Goal: Task Accomplishment & Management: Manage account settings

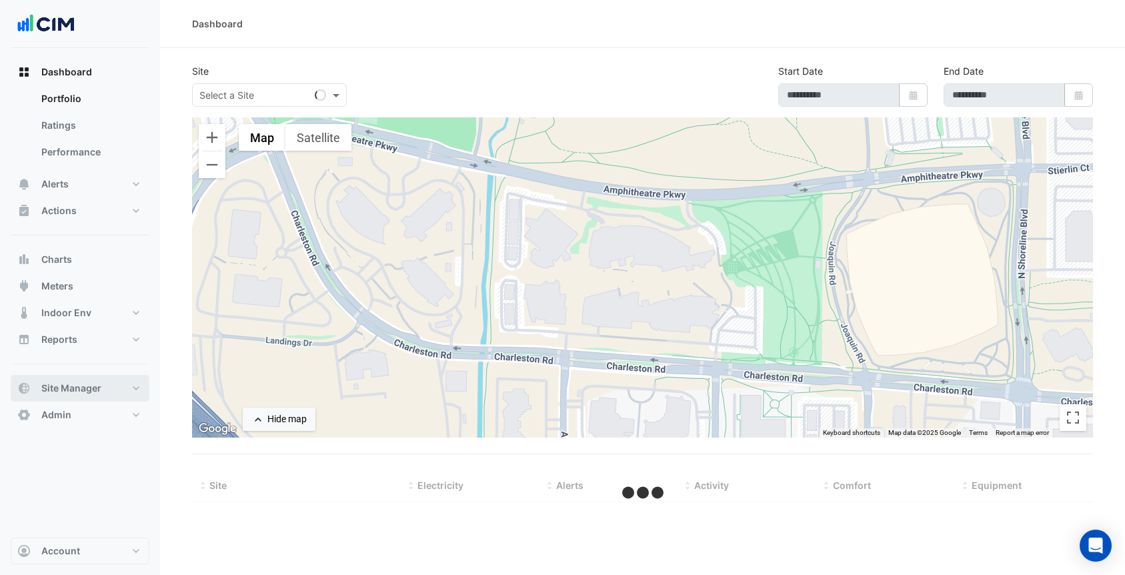
click at [85, 388] on span "Site Manager" at bounding box center [71, 388] width 60 height 13
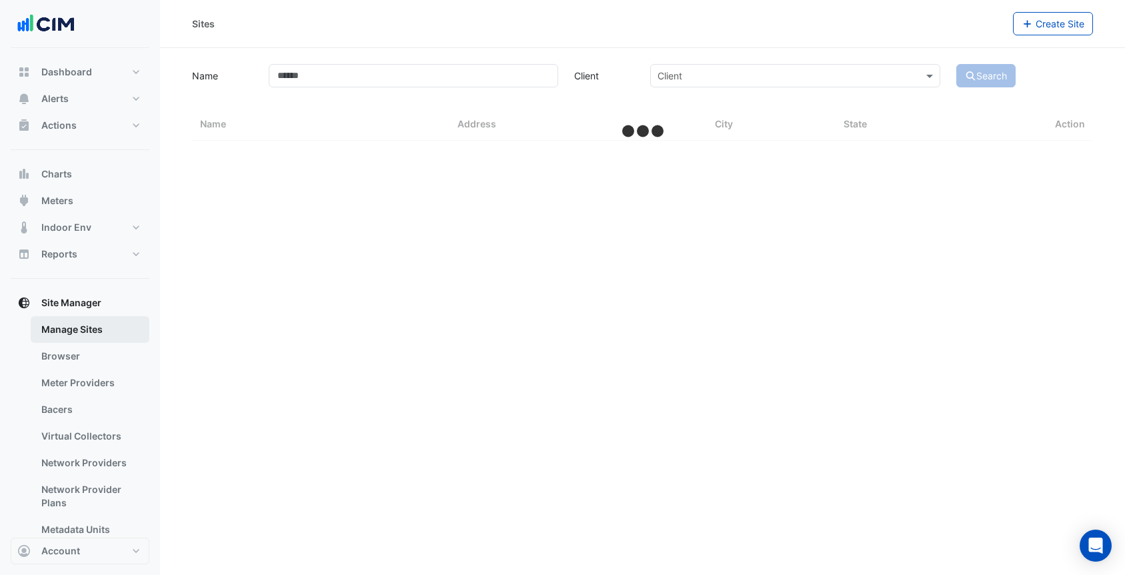
scroll to position [37, 0]
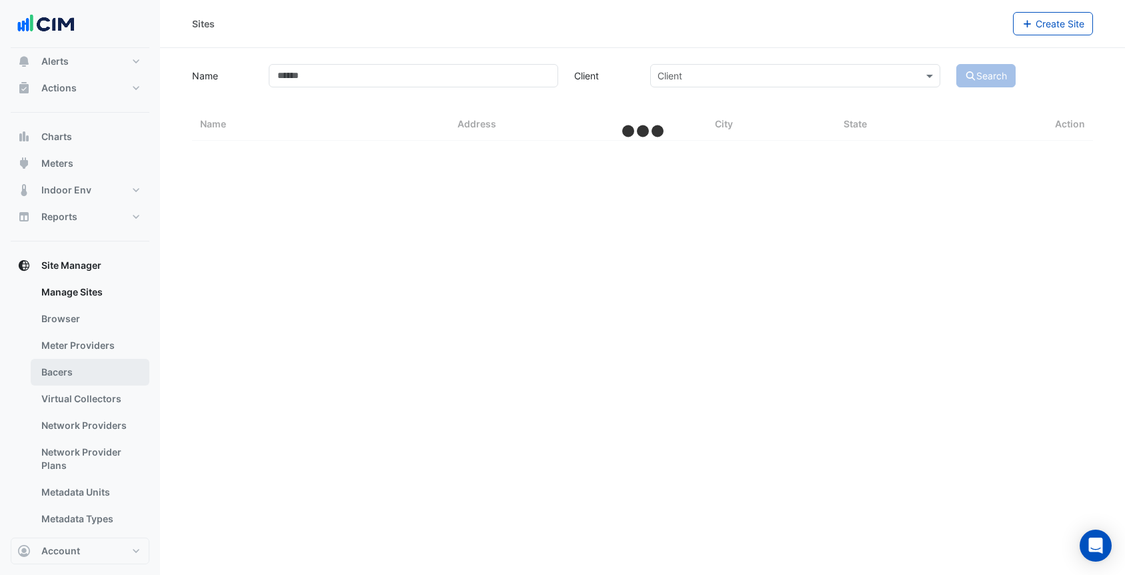
click at [79, 380] on link "Bacers" at bounding box center [90, 372] width 119 height 27
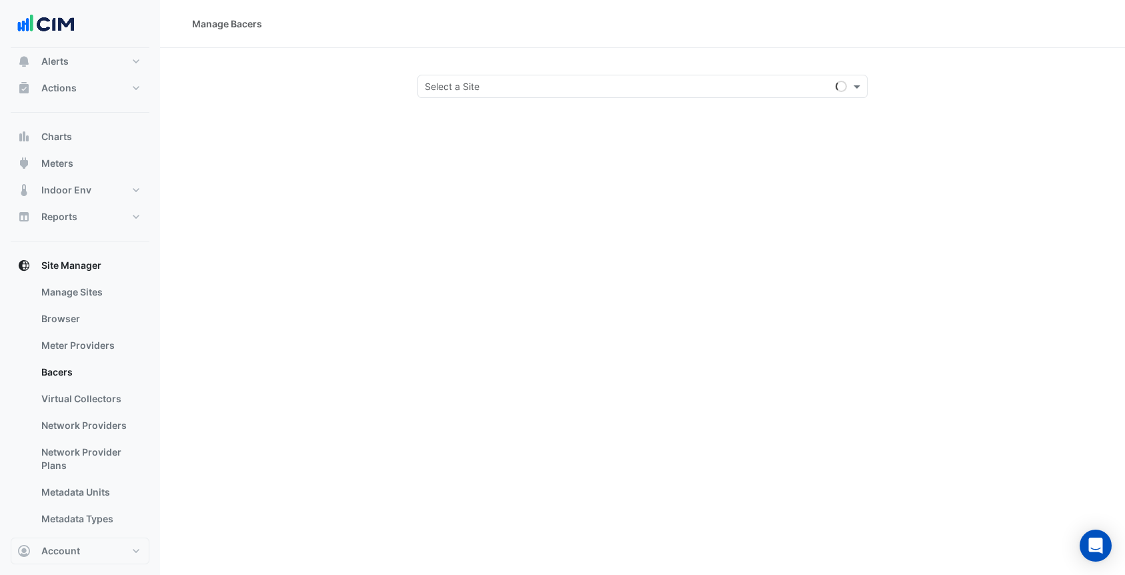
click at [487, 88] on input "text" at bounding box center [630, 87] width 410 height 14
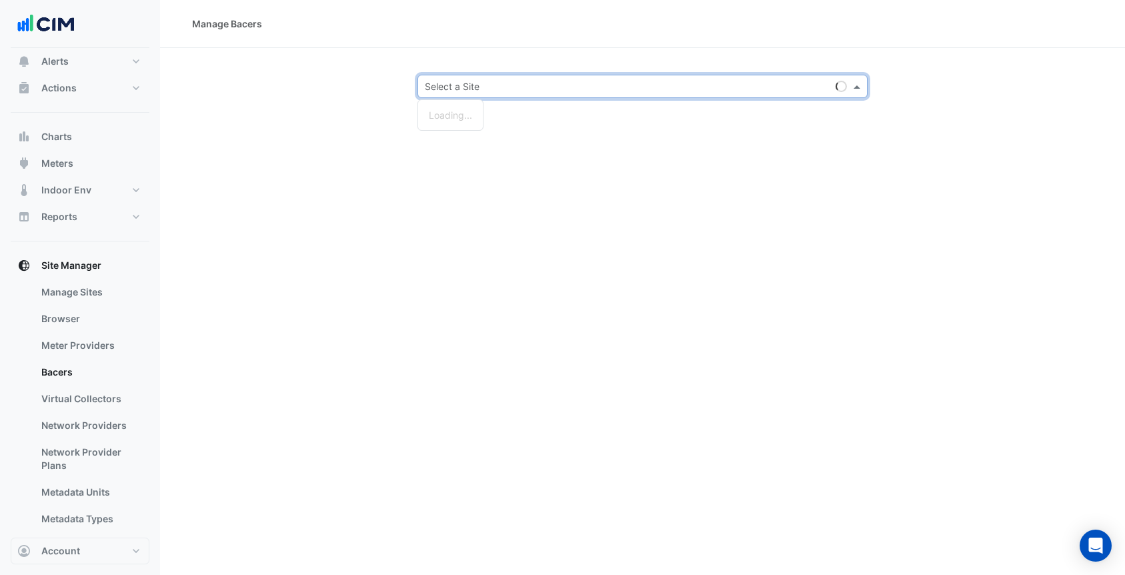
click at [550, 223] on div "Manage Bacers Select a Site Loading..." at bounding box center [642, 287] width 965 height 575
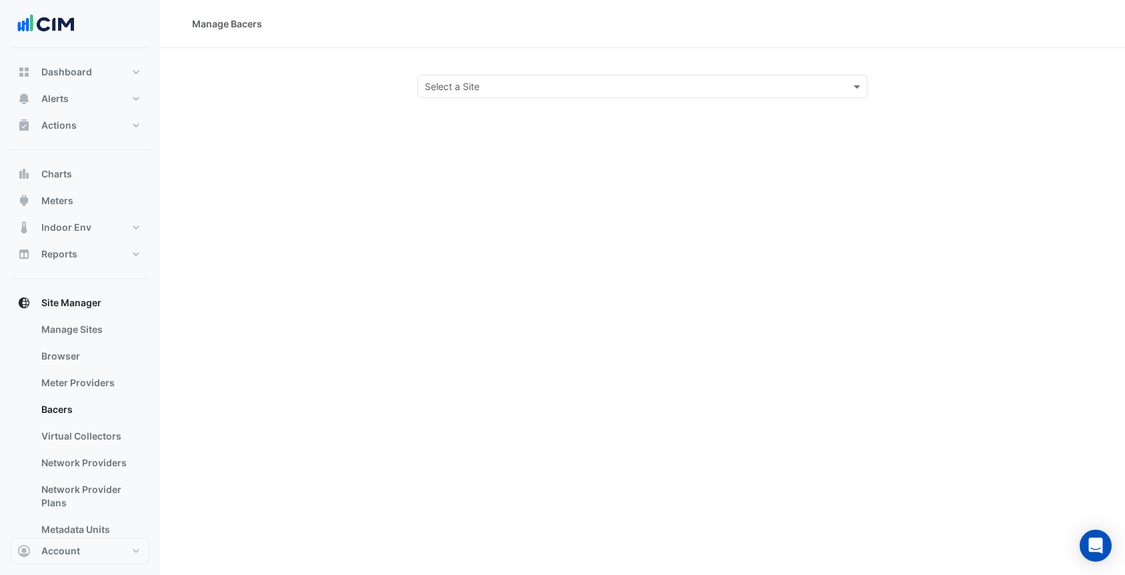
click at [458, 87] on input "text" at bounding box center [630, 87] width 410 height 14
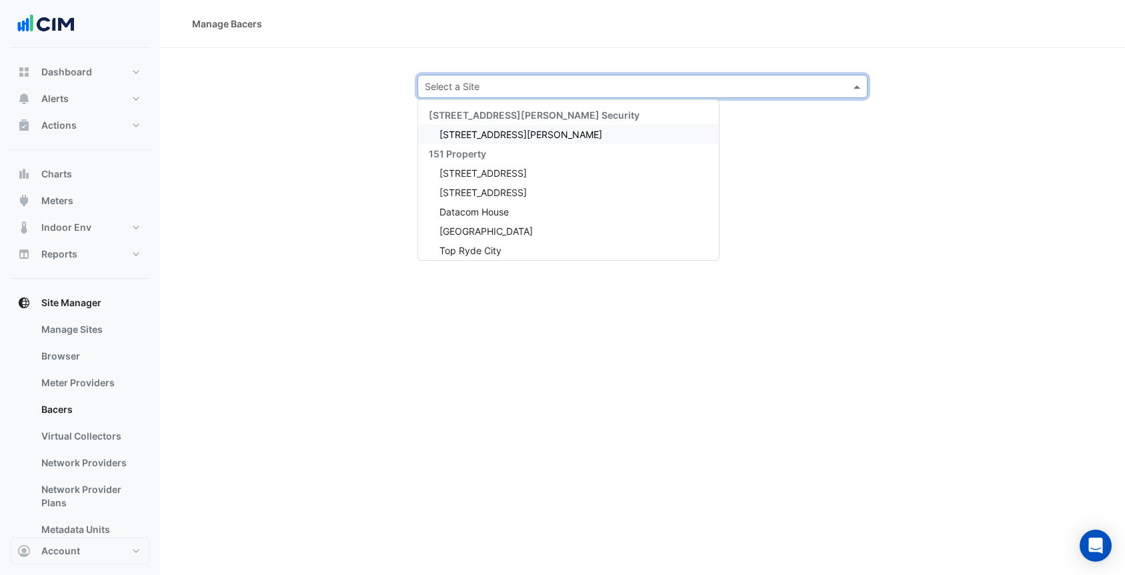
click at [479, 136] on span "[STREET_ADDRESS][PERSON_NAME]" at bounding box center [521, 134] width 163 height 11
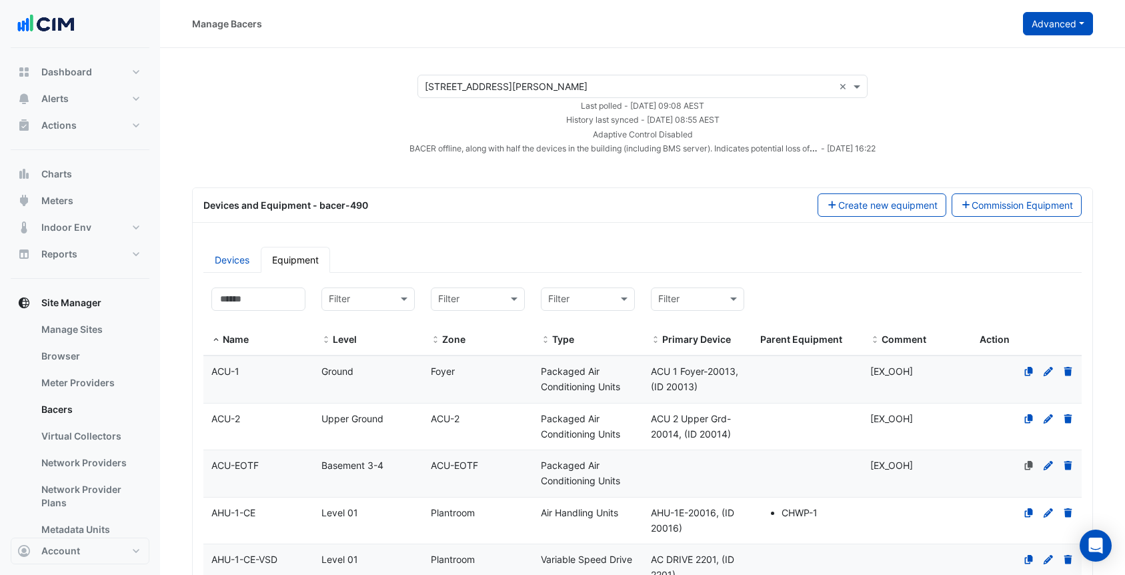
click at [1053, 23] on button "Advanced" at bounding box center [1058, 23] width 70 height 23
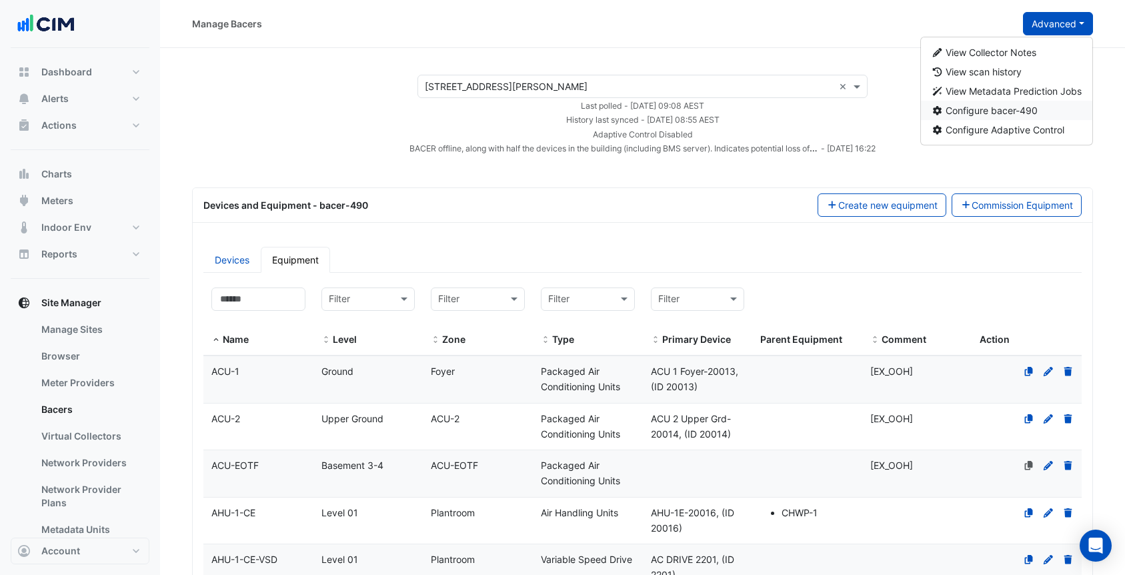
click at [959, 109] on span "Configure bacer-490" at bounding box center [992, 110] width 92 height 11
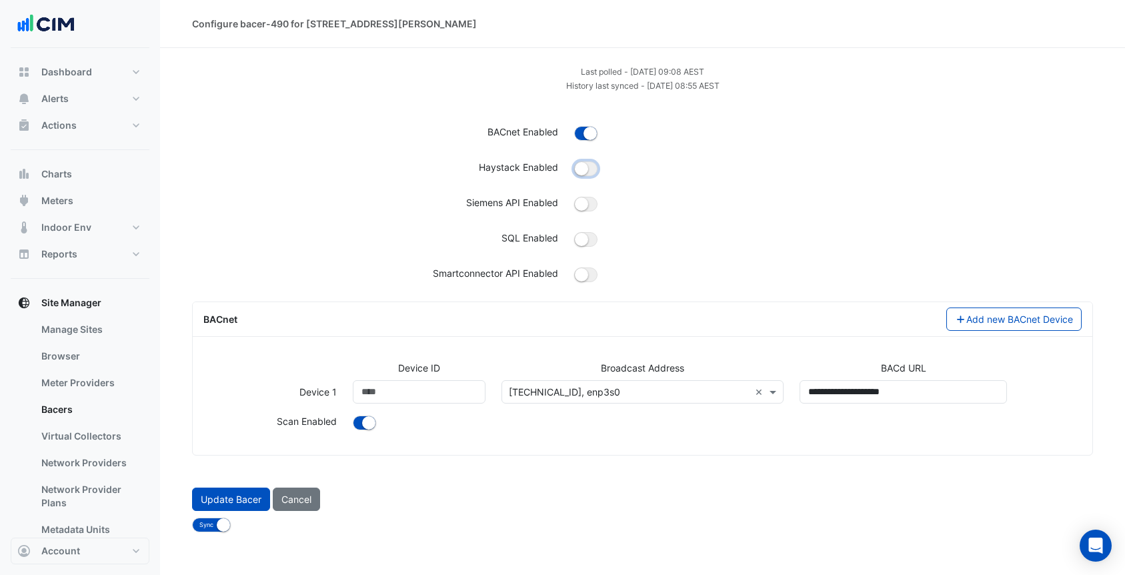
click at [590, 169] on button "button" at bounding box center [585, 168] width 23 height 15
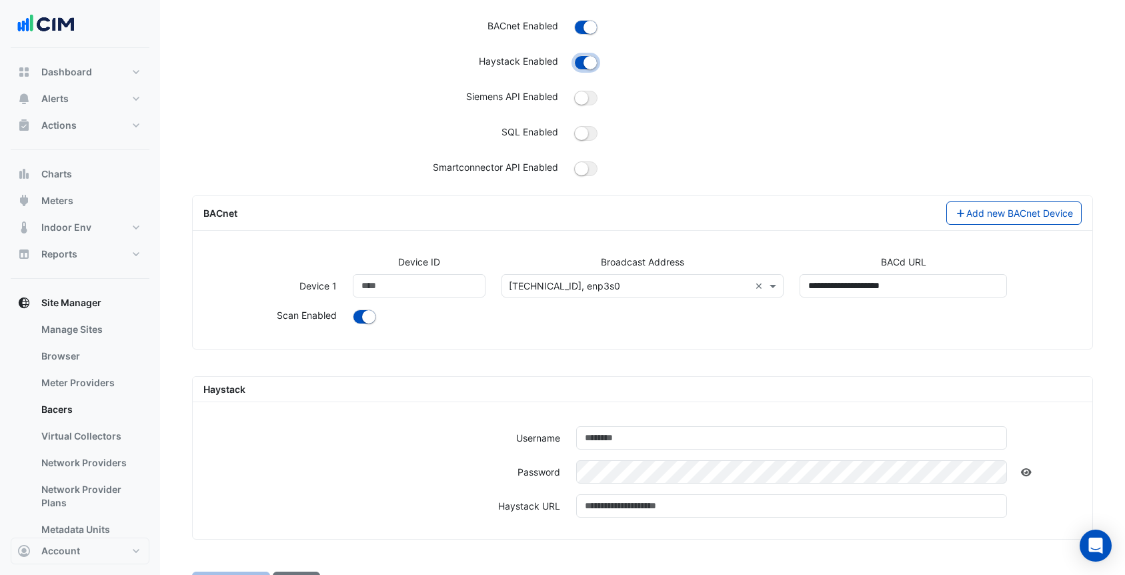
scroll to position [103, 0]
click at [591, 99] on button "button" at bounding box center [585, 100] width 23 height 15
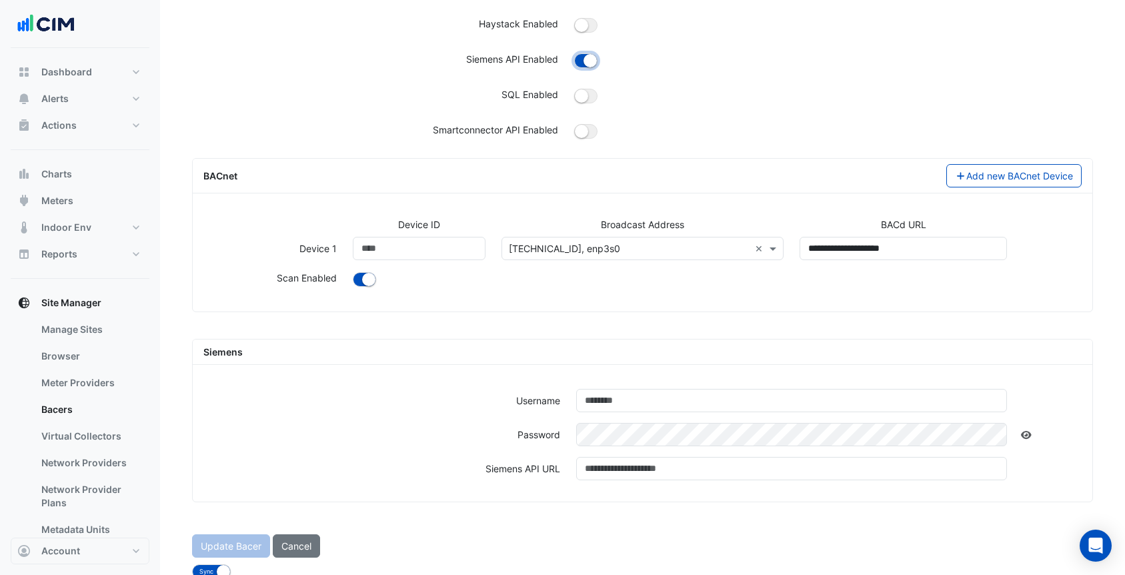
scroll to position [147, 0]
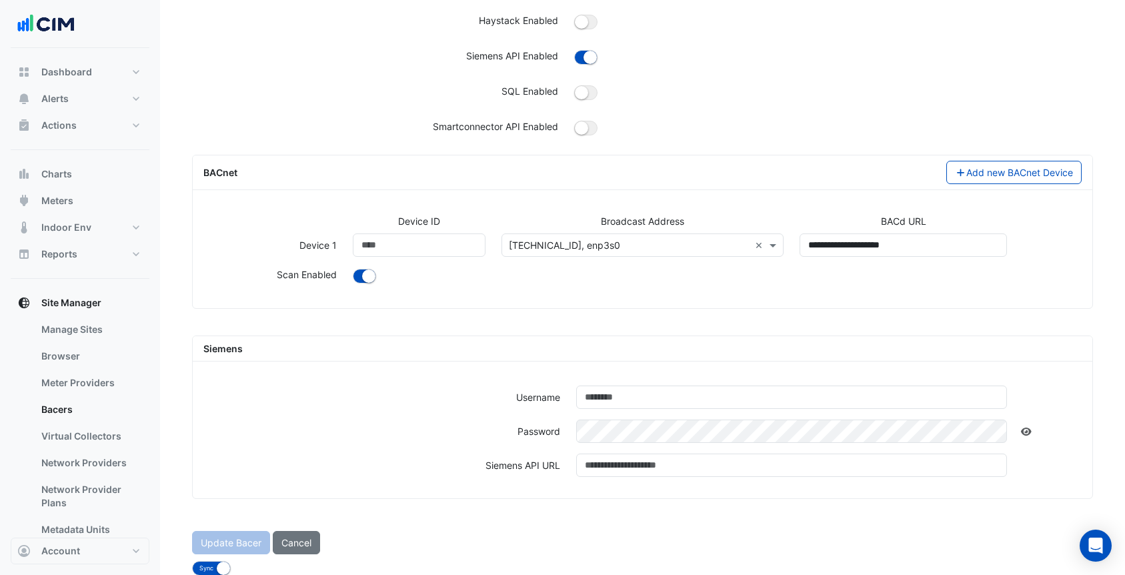
drag, startPoint x: 301, startPoint y: 536, endPoint x: 287, endPoint y: 548, distance: 18.5
click at [301, 535] on button "Cancel" at bounding box center [296, 542] width 47 height 23
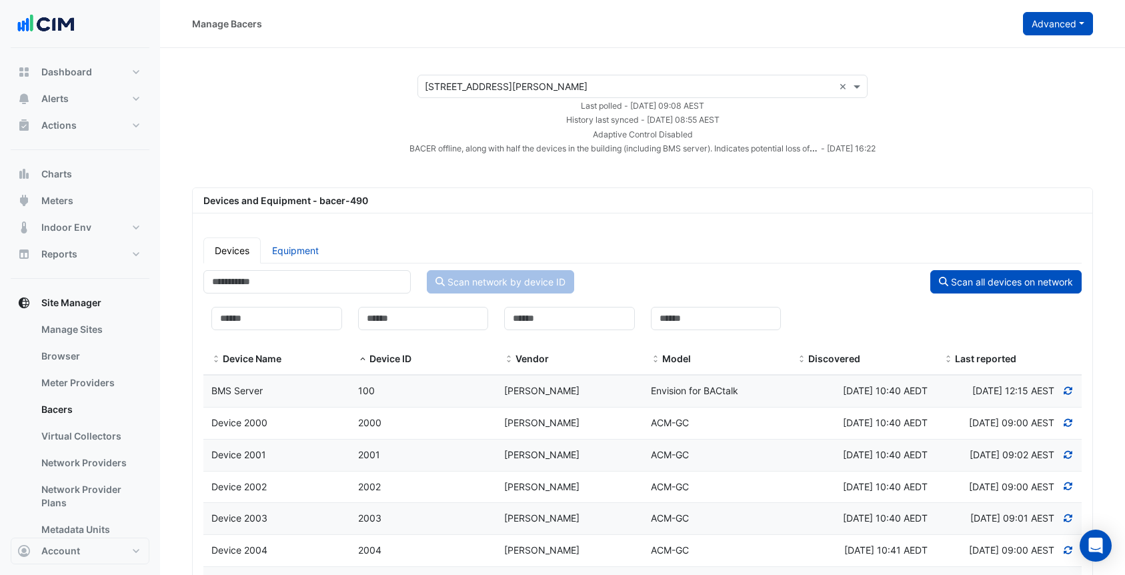
click at [1053, 31] on button "Advanced" at bounding box center [1058, 23] width 70 height 23
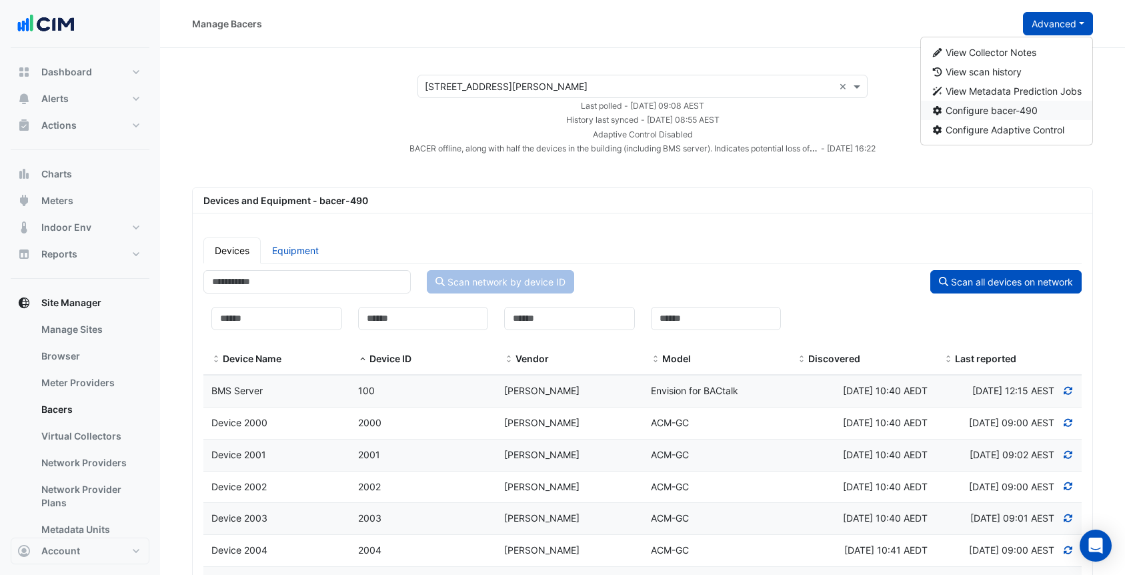
click at [987, 111] on span "Configure bacer-490" at bounding box center [992, 110] width 92 height 11
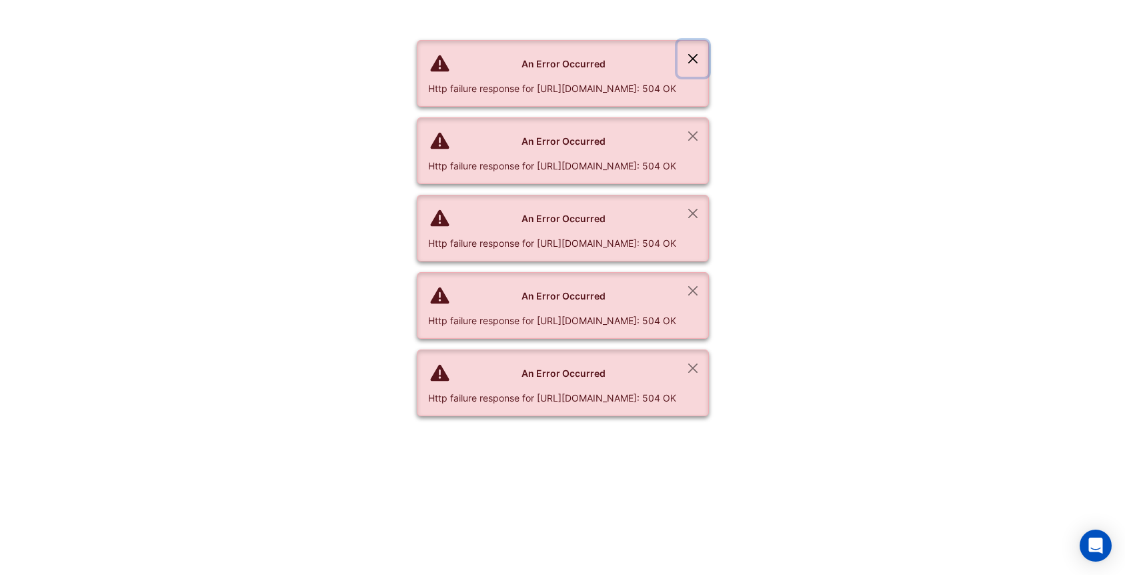
click at [709, 48] on button "Close" at bounding box center [693, 59] width 31 height 36
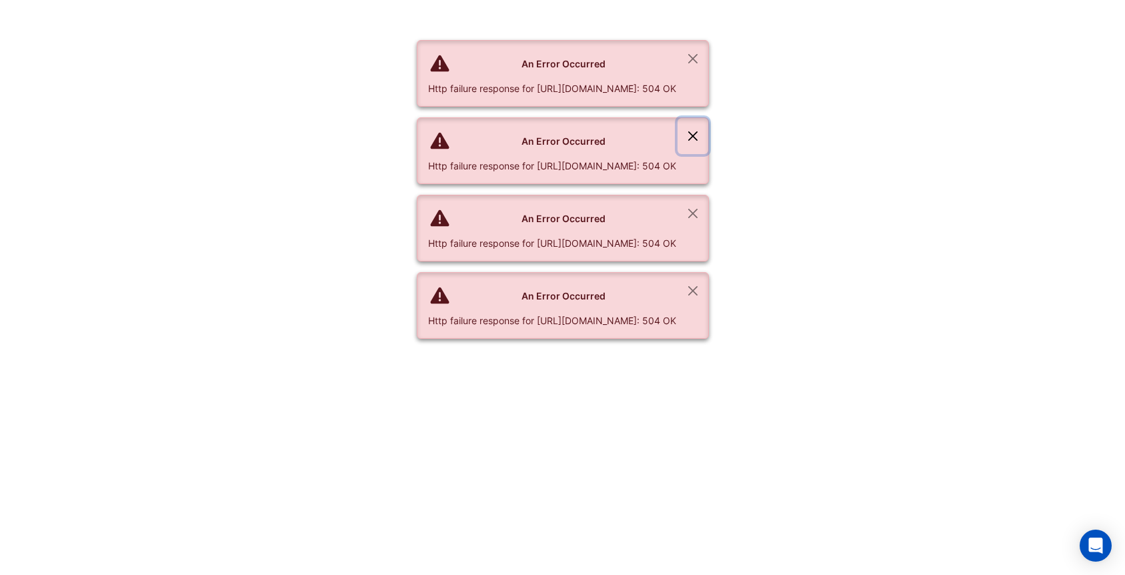
click at [709, 131] on button "Close" at bounding box center [693, 136] width 31 height 36
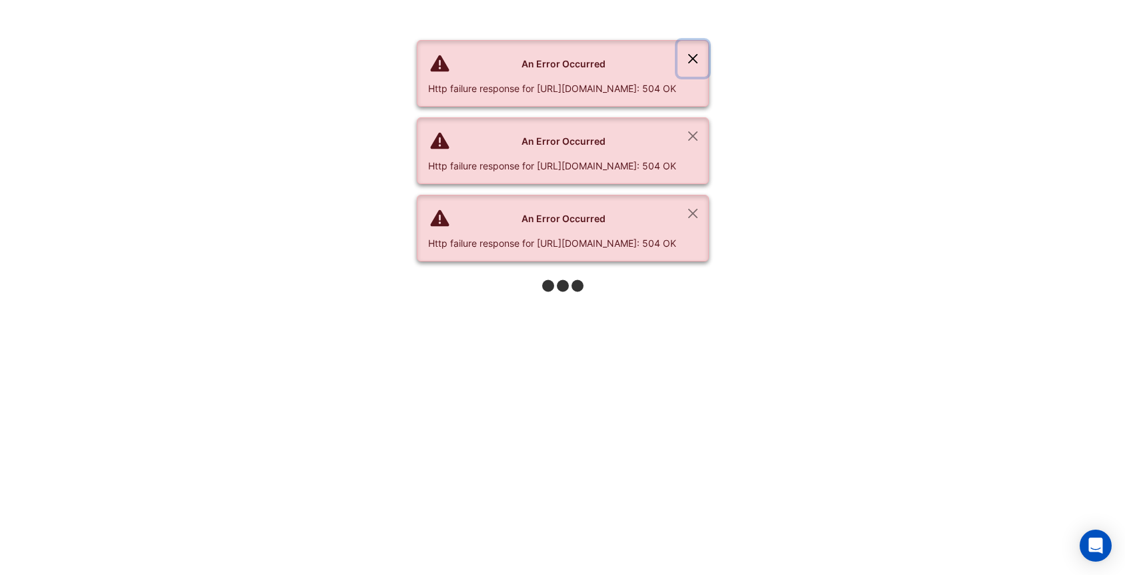
drag, startPoint x: 785, startPoint y: 55, endPoint x: 775, endPoint y: 114, distance: 59.4
click at [709, 55] on button "Close" at bounding box center [693, 59] width 31 height 36
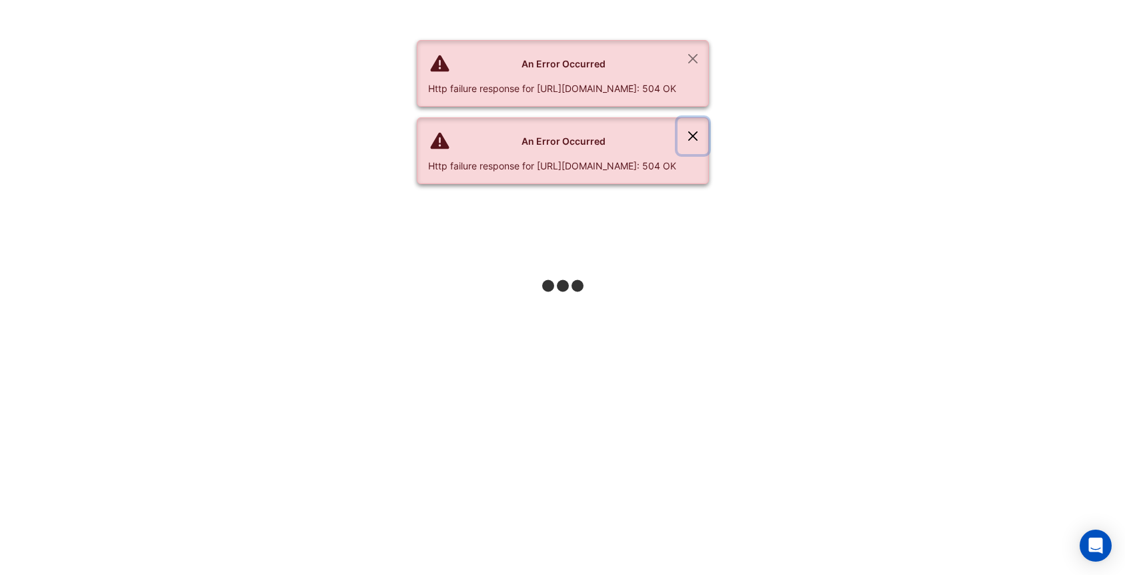
click at [709, 122] on button "Close" at bounding box center [693, 136] width 31 height 36
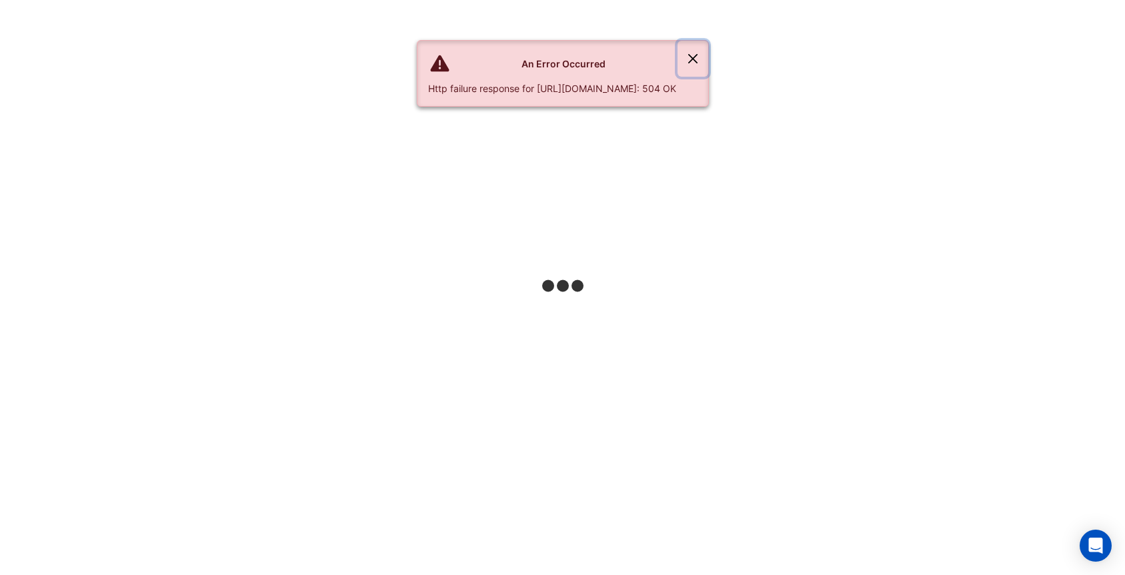
click at [709, 69] on button "Close" at bounding box center [693, 59] width 31 height 36
